Goal: Information Seeking & Learning: Find specific fact

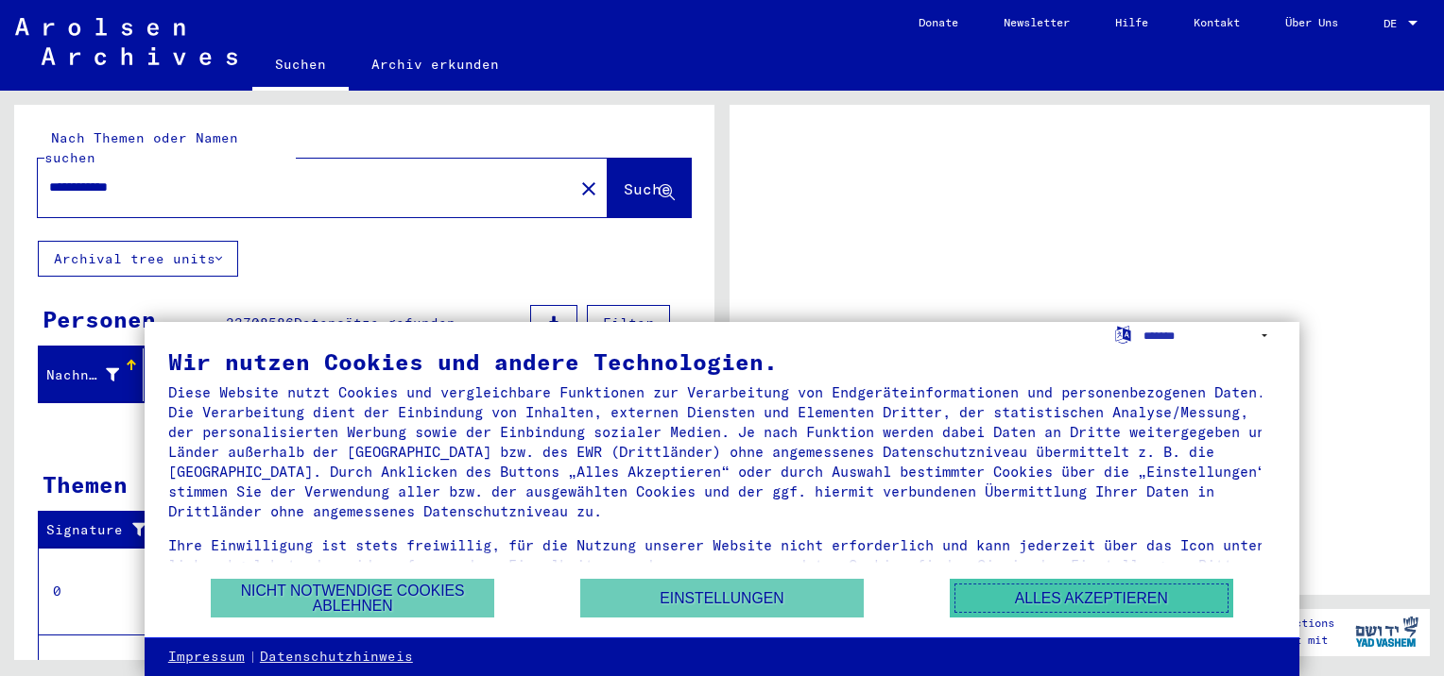
click at [1046, 607] on button "Alles akzeptieren" at bounding box center [1091, 598] width 283 height 39
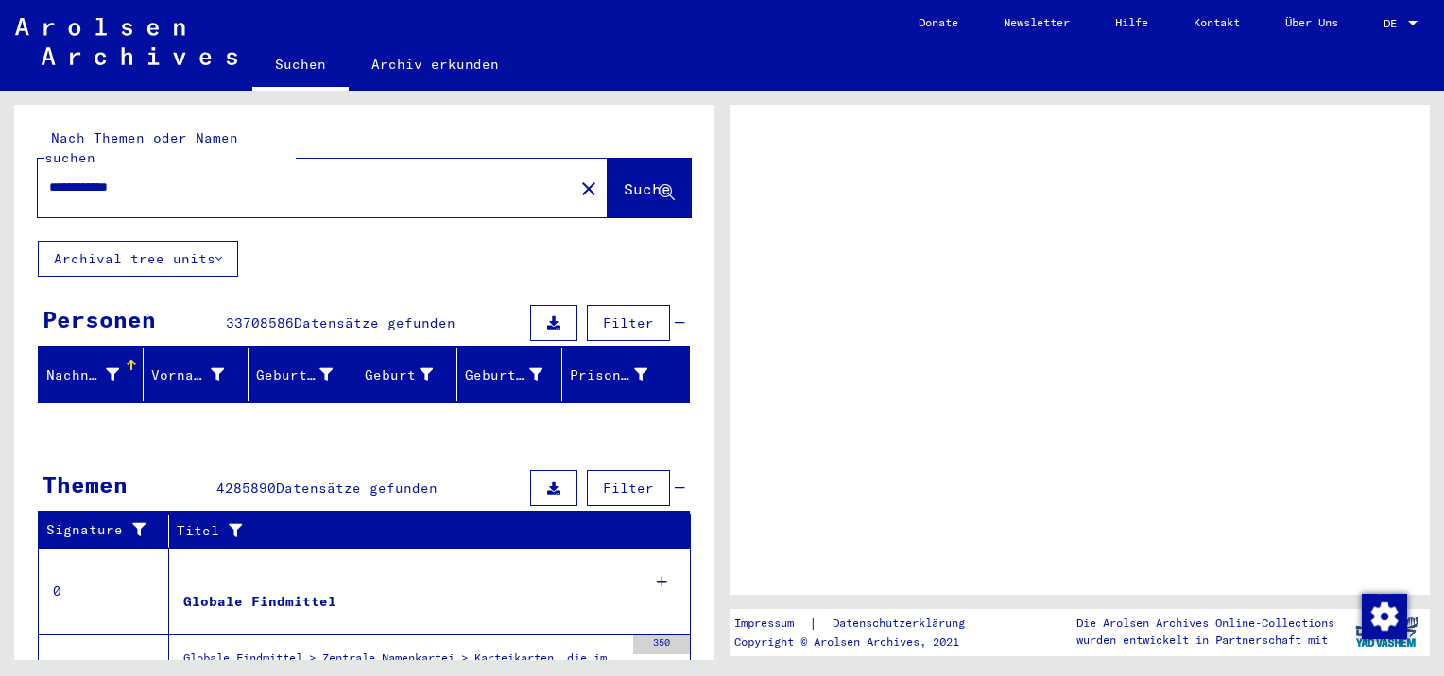
scroll to position [7, 0]
click at [624, 197] on span "Suche" at bounding box center [649, 190] width 51 height 20
click at [624, 180] on span "Suche" at bounding box center [647, 189] width 47 height 19
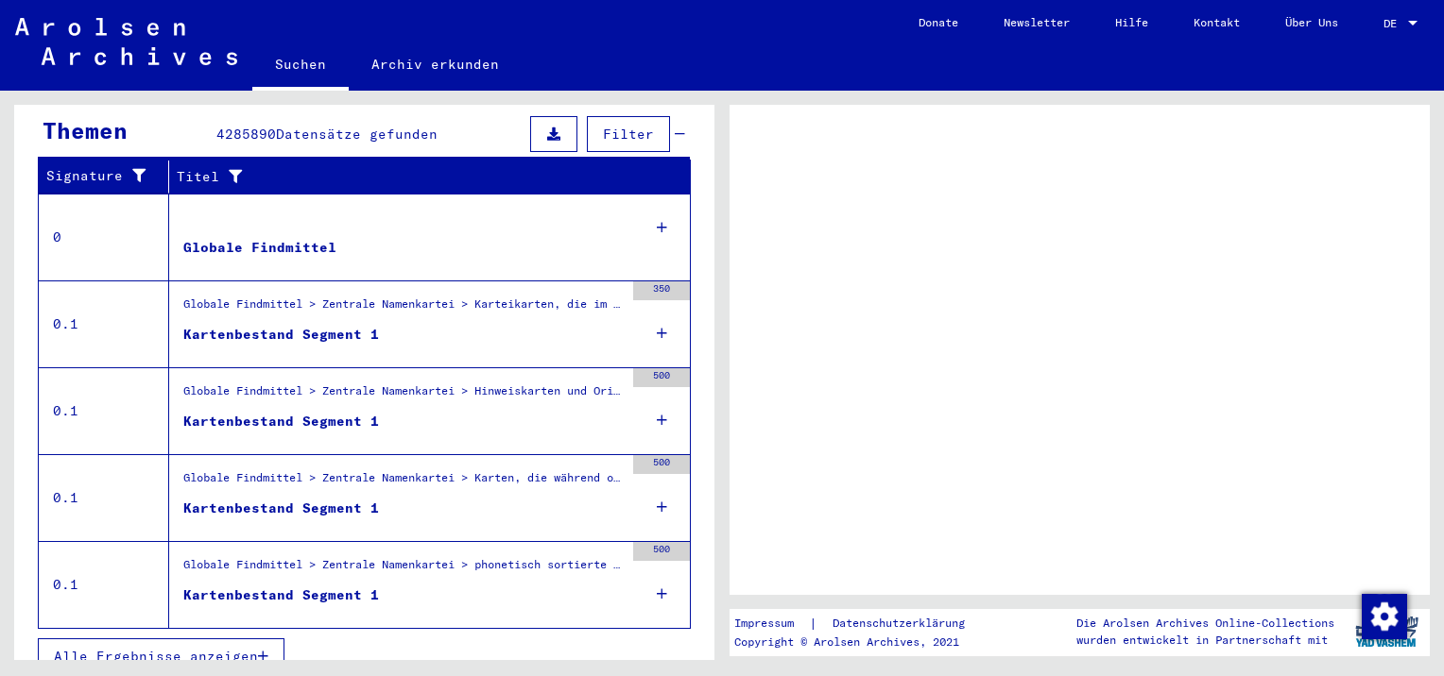
scroll to position [363, 0]
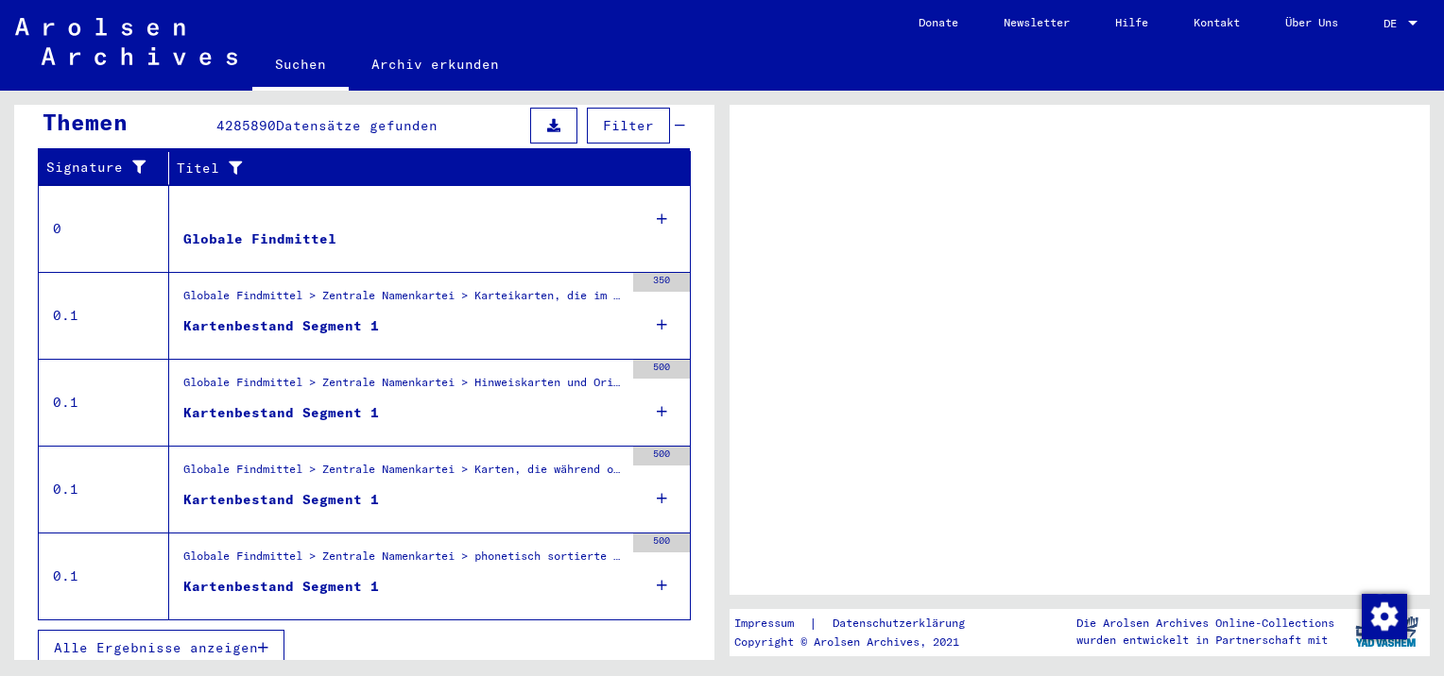
click at [253, 242] on div "Globale Findmittel" at bounding box center [259, 240] width 153 height 20
click at [299, 325] on div "Kartenbestand Segment 1" at bounding box center [281, 327] width 196 height 20
click at [259, 651] on icon "button" at bounding box center [263, 648] width 10 height 13
click at [302, 91] on link "Suchen" at bounding box center [300, 66] width 96 height 49
